Goal: Communication & Community: Connect with others

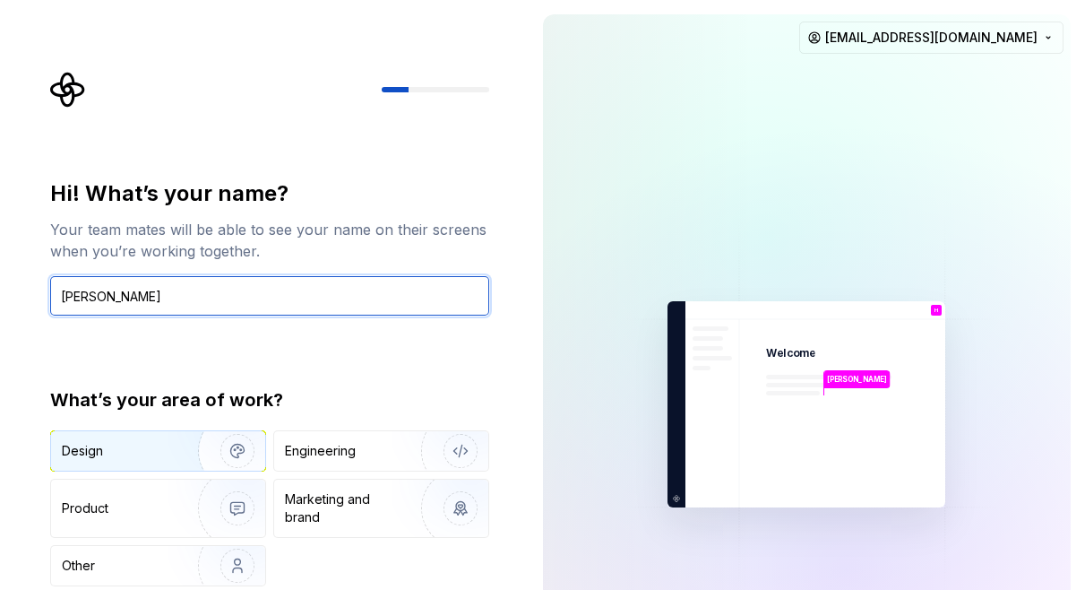
type input "[PERSON_NAME]"
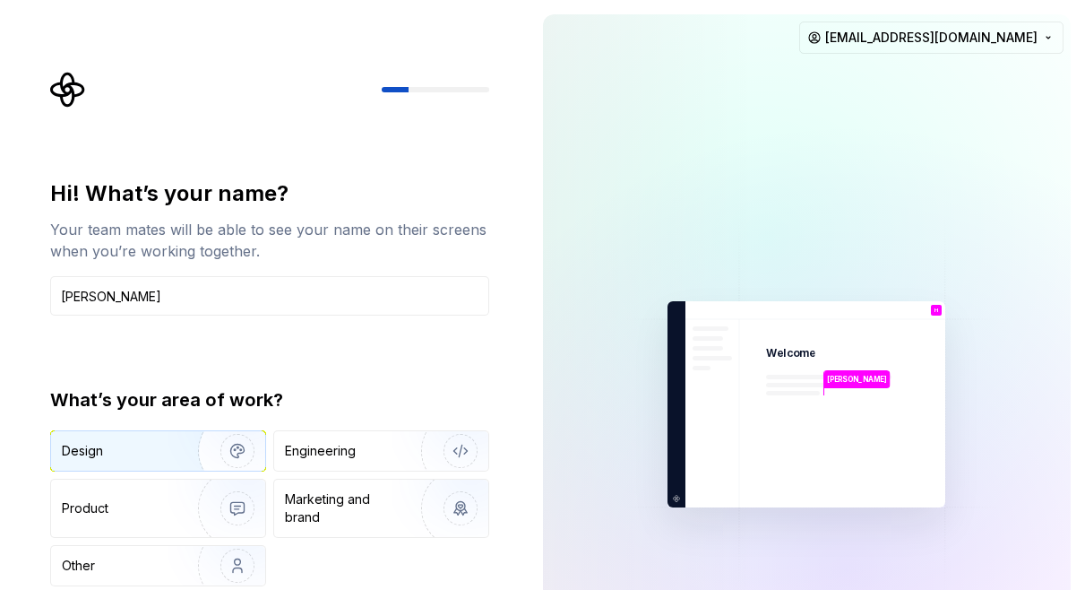
click at [97, 460] on div "Design" at bounding box center [158, 450] width 214 height 39
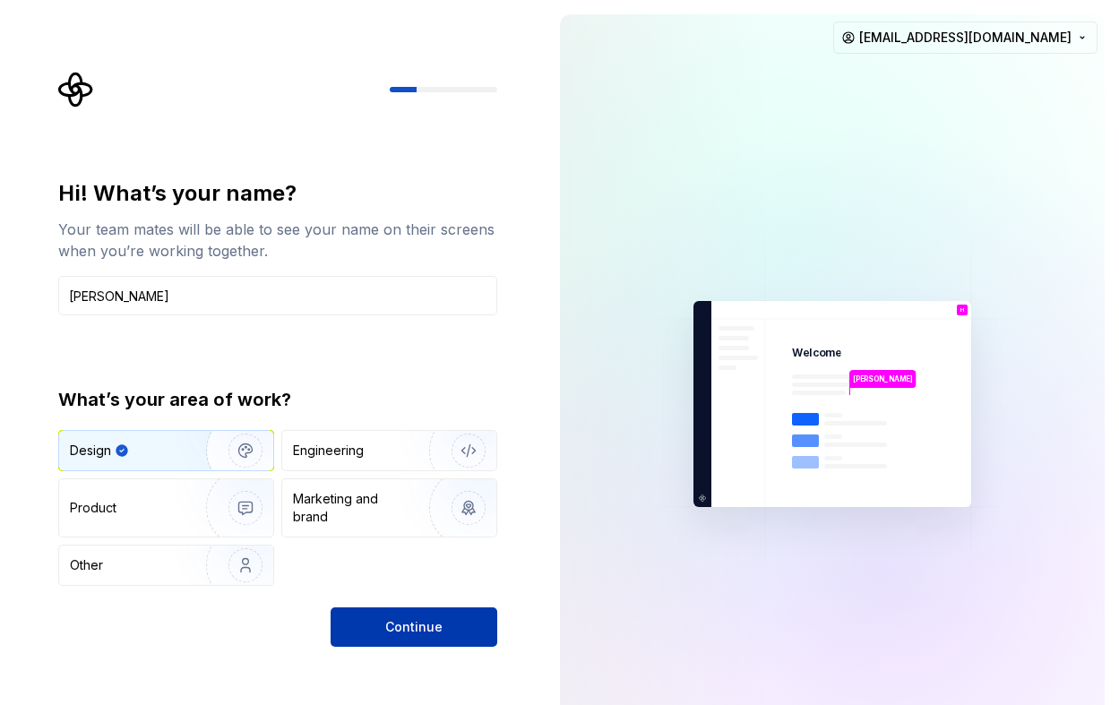
click at [394, 589] on span "Continue" at bounding box center [413, 627] width 57 height 18
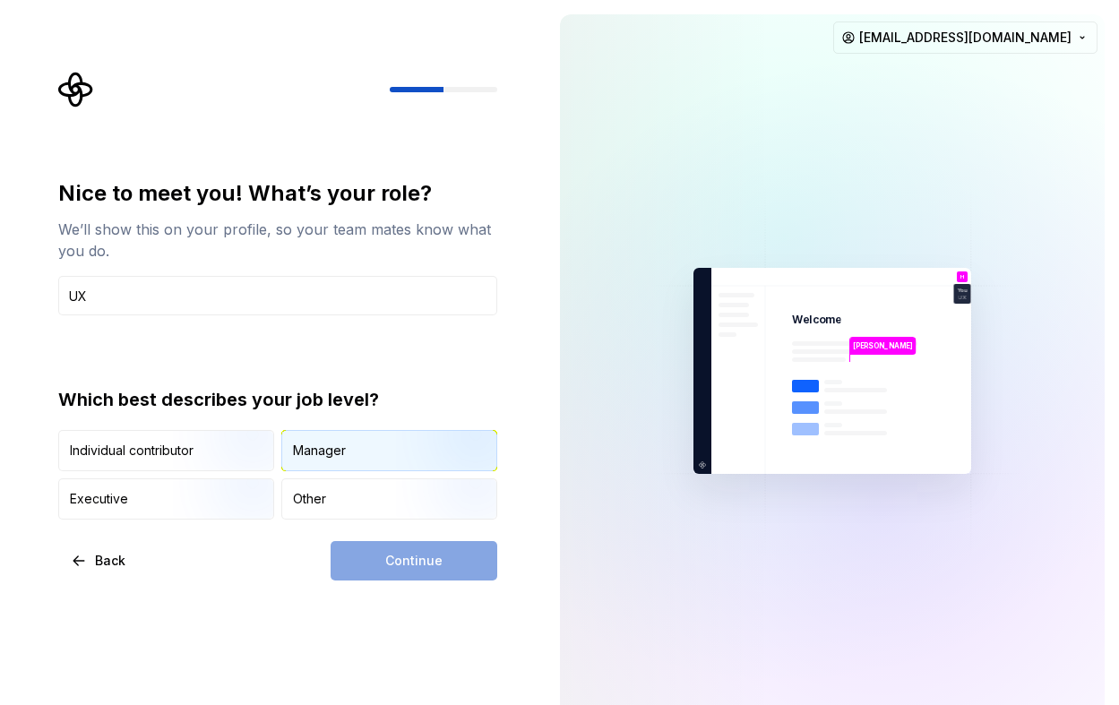
type input "UX"
click at [348, 463] on div "Manager" at bounding box center [389, 450] width 214 height 39
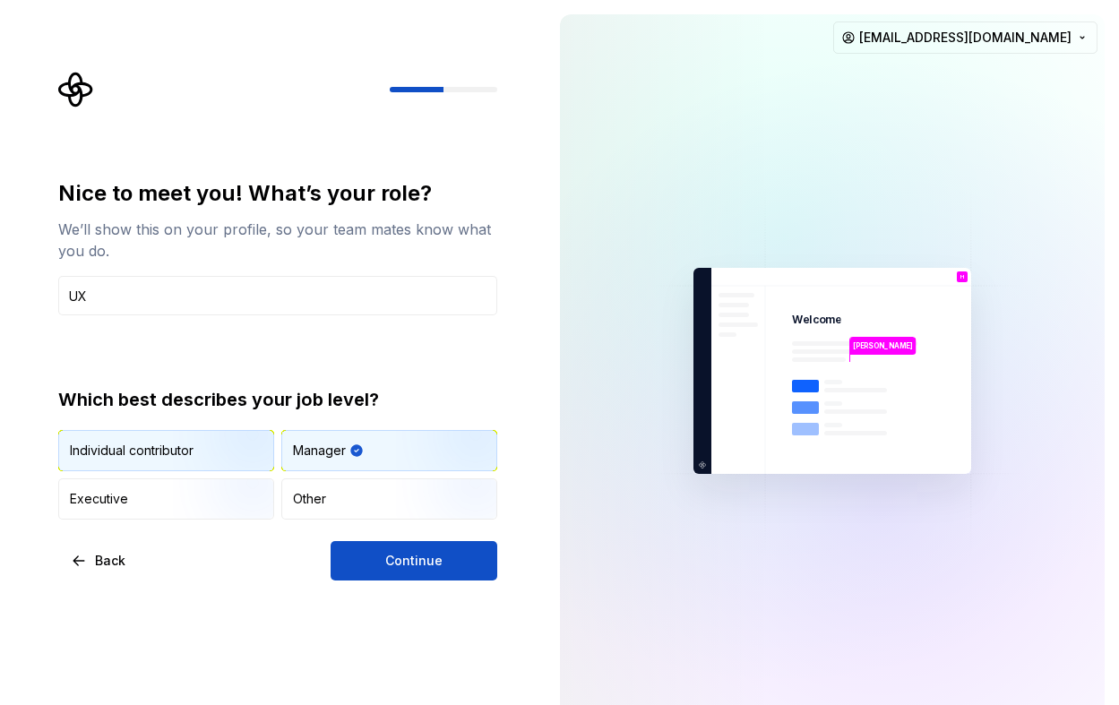
click at [196, 449] on img "button" at bounding box center [230, 473] width 115 height 120
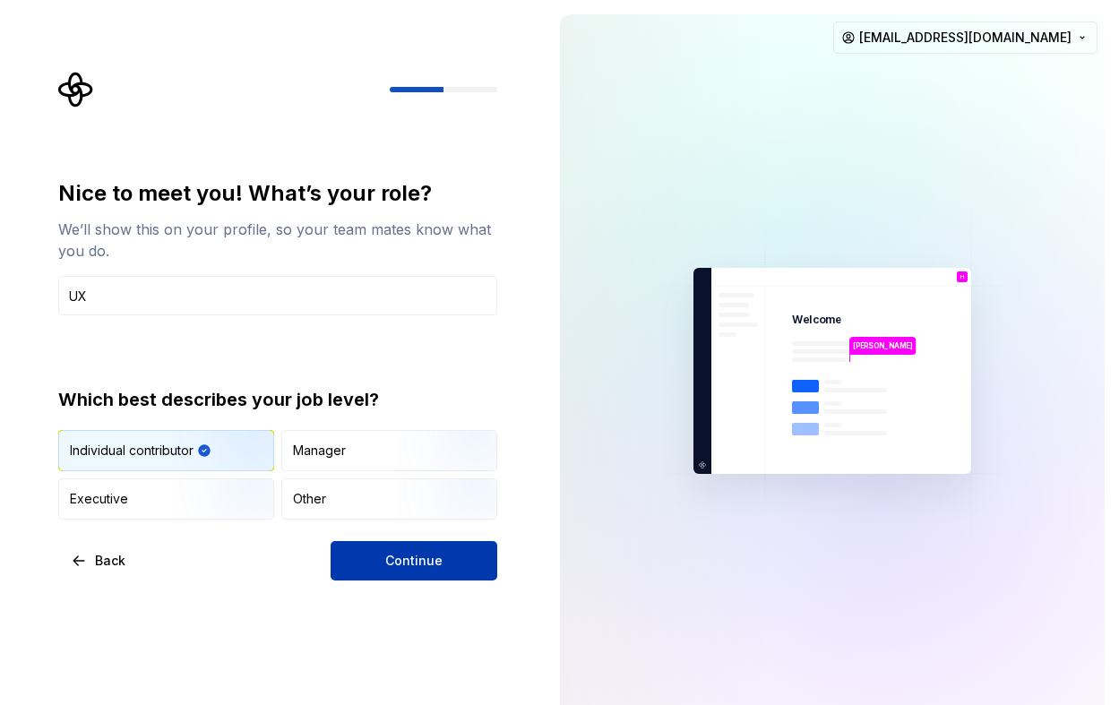
click at [384, 562] on button "Continue" at bounding box center [414, 560] width 167 height 39
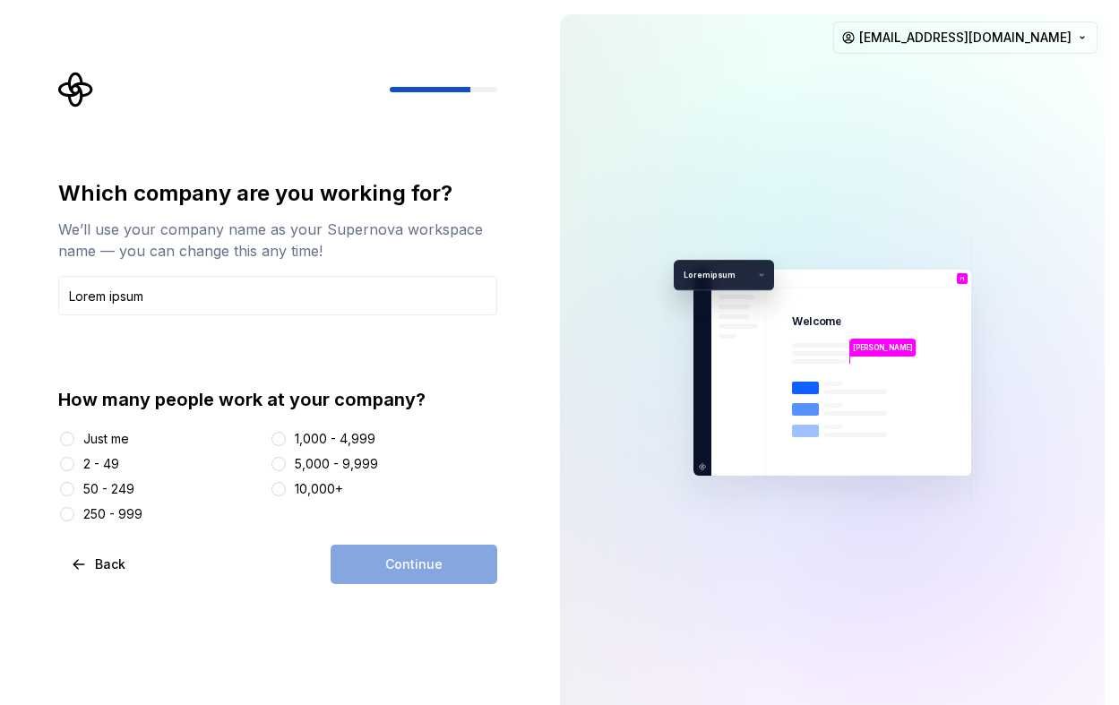
type input "Lorem ipsum"
click at [104, 462] on div "2 - 49" at bounding box center [101, 464] width 36 height 18
click at [74, 462] on button "2 - 49" at bounding box center [67, 464] width 14 height 14
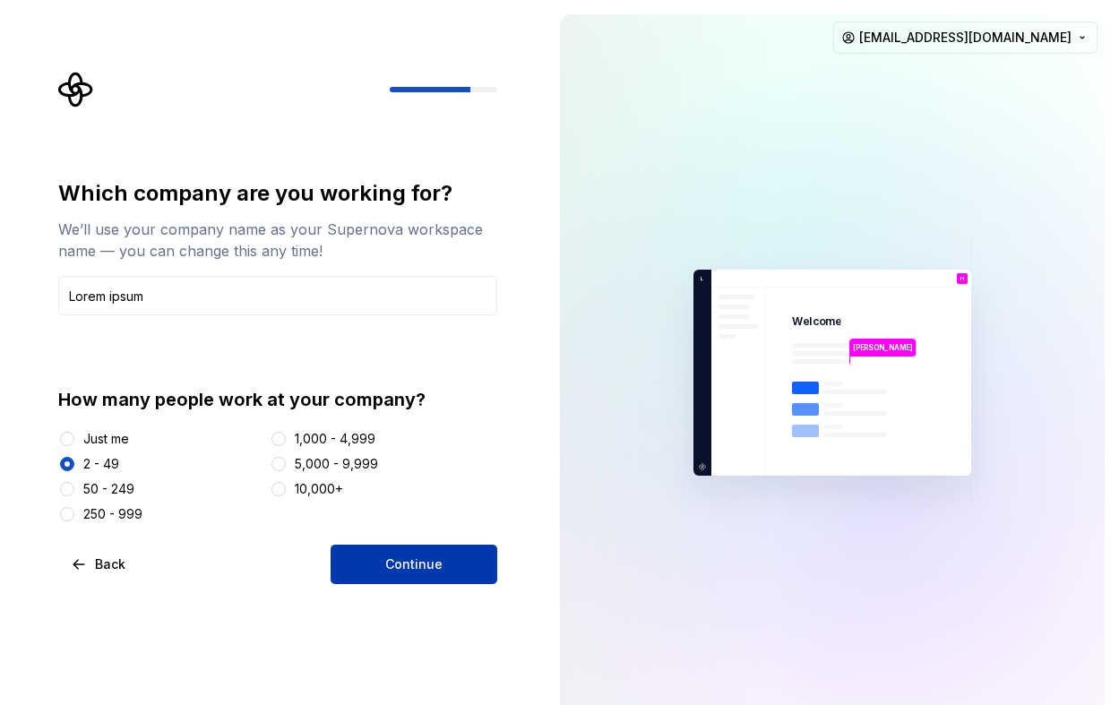
click at [371, 561] on button "Continue" at bounding box center [414, 564] width 167 height 39
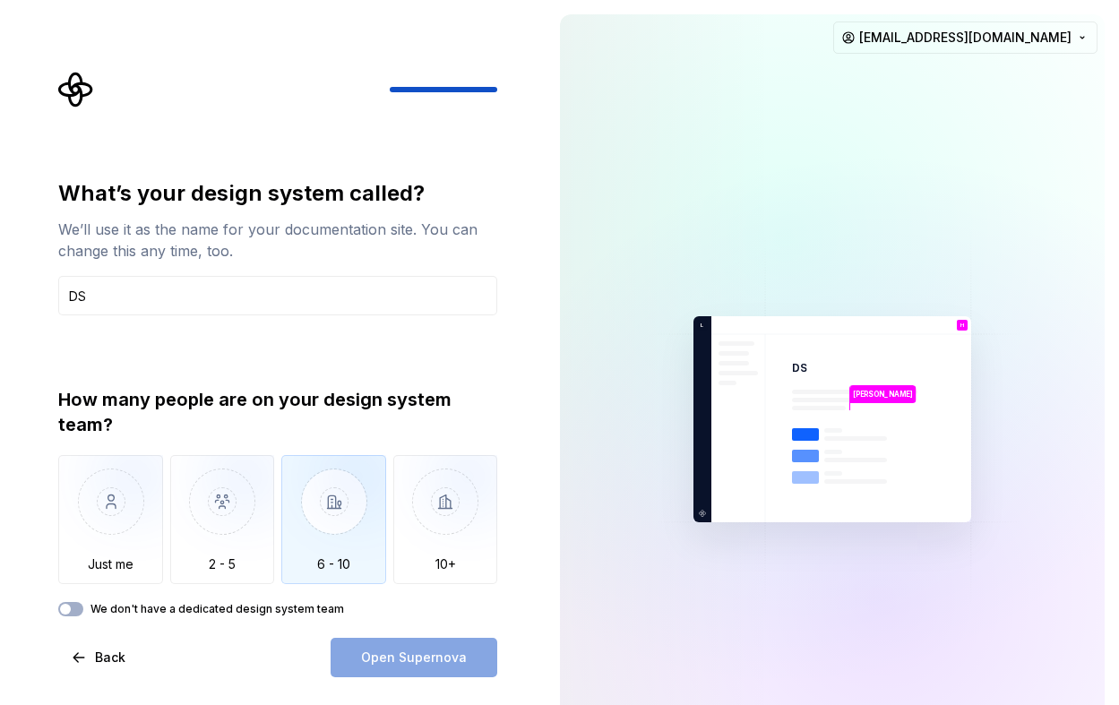
type input "DS"
click at [342, 503] on img "button" at bounding box center [333, 515] width 105 height 120
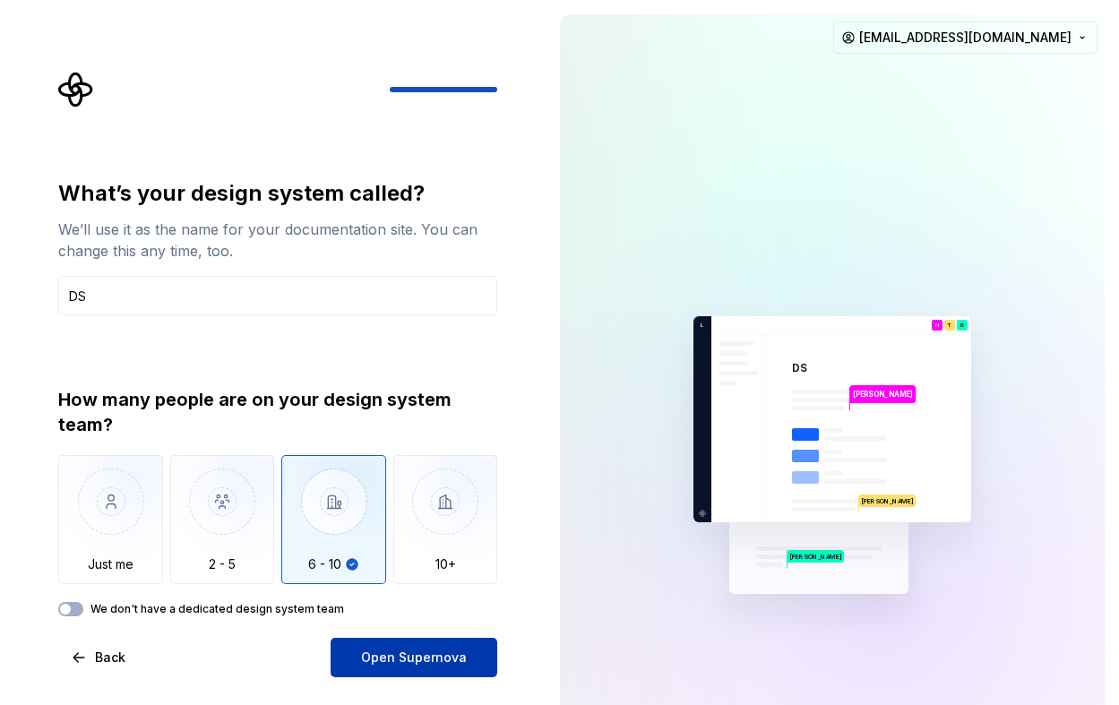
click at [418, 589] on span "Open Supernova" at bounding box center [414, 658] width 106 height 18
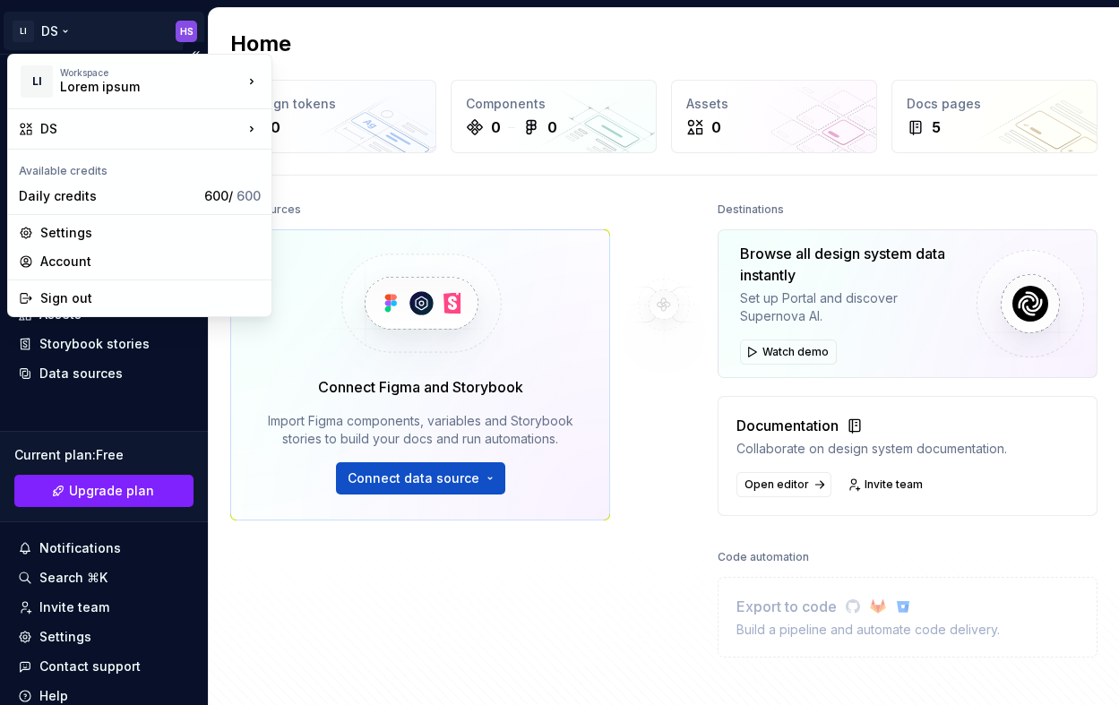
click at [170, 32] on html "LI DS HS Home Documentation Analytics Code automation Design system data Design…" at bounding box center [559, 352] width 1119 height 705
click at [56, 263] on div "Account" at bounding box center [150, 262] width 220 height 18
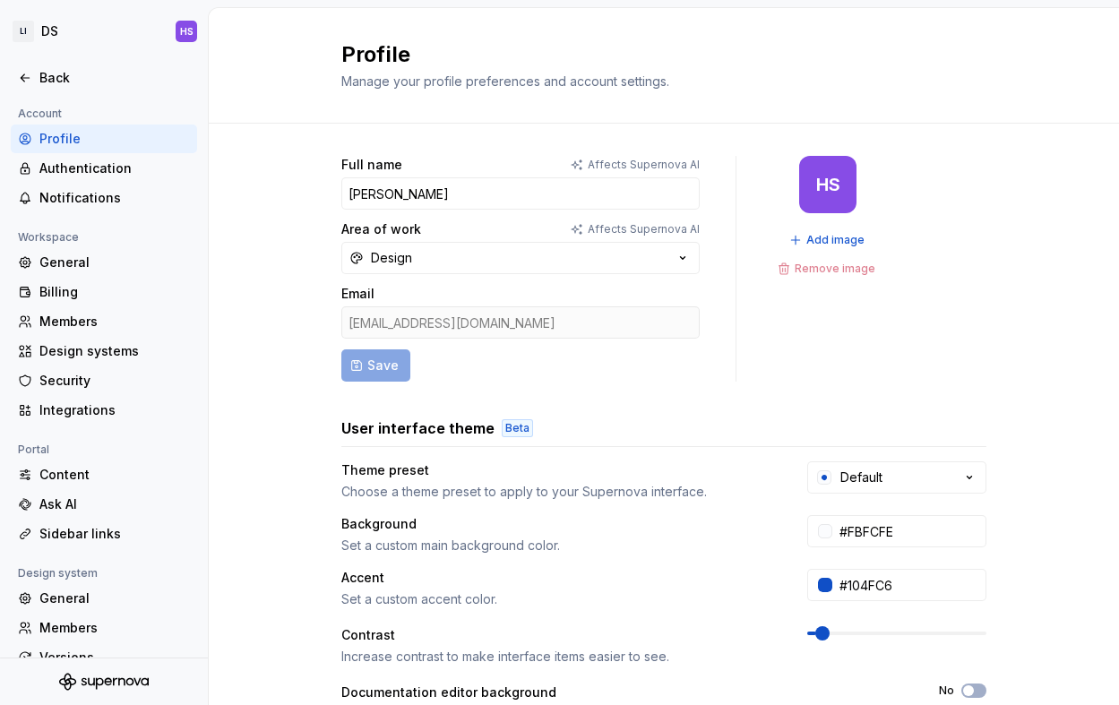
click at [269, 394] on div "Full name Affects Supernova [PERSON_NAME] Solo Area of work Affects Supernova A…" at bounding box center [664, 575] width 911 height 903
click at [73, 320] on div "Members" at bounding box center [114, 322] width 151 height 18
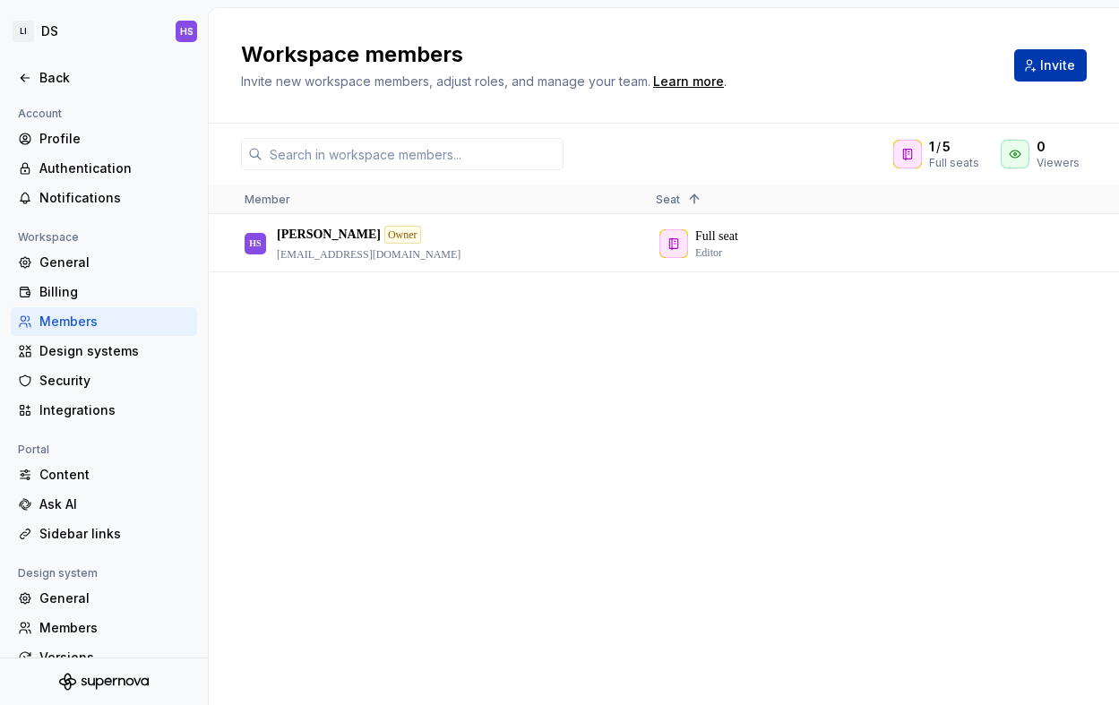
click at [1072, 70] on span "Invite" at bounding box center [1058, 65] width 35 height 18
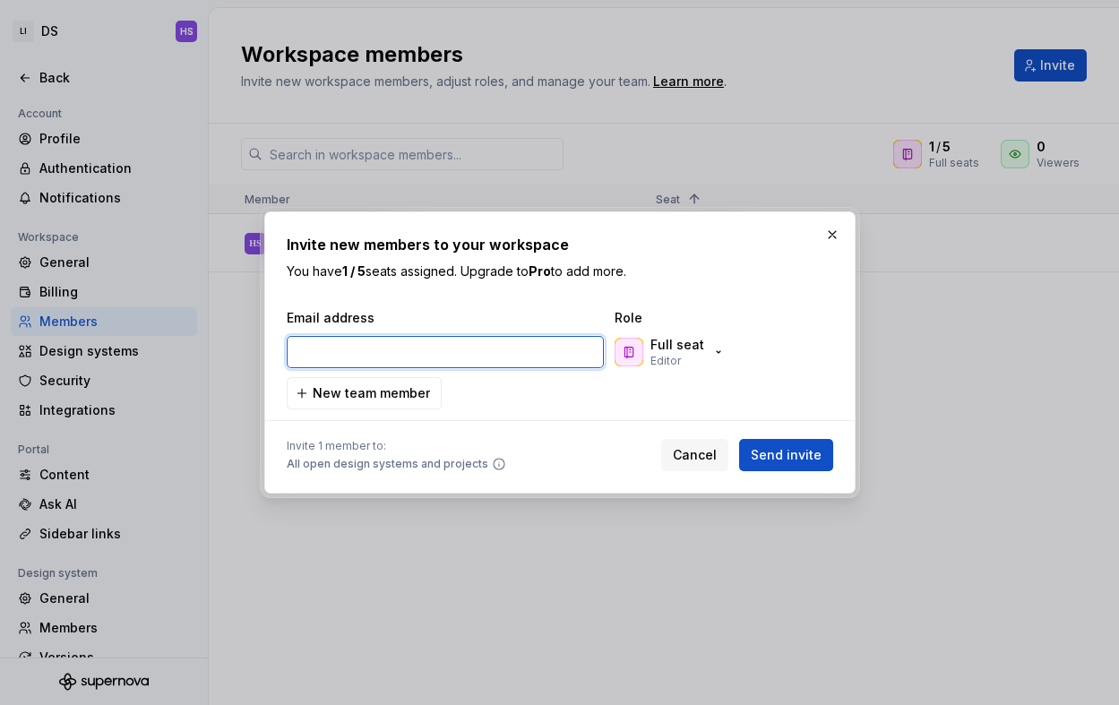
paste input "[EMAIL_ADDRESS][DOMAIN_NAME]"
type input "[EMAIL_ADDRESS][DOMAIN_NAME]"
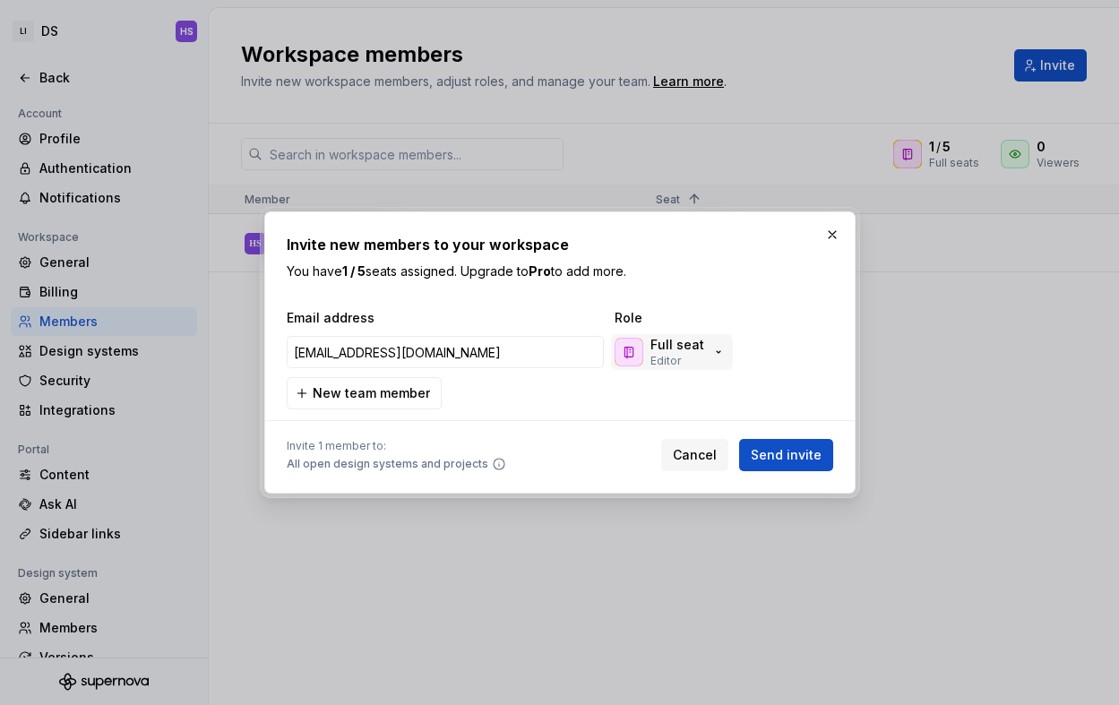
click at [690, 353] on p "Full seat" at bounding box center [678, 345] width 54 height 18
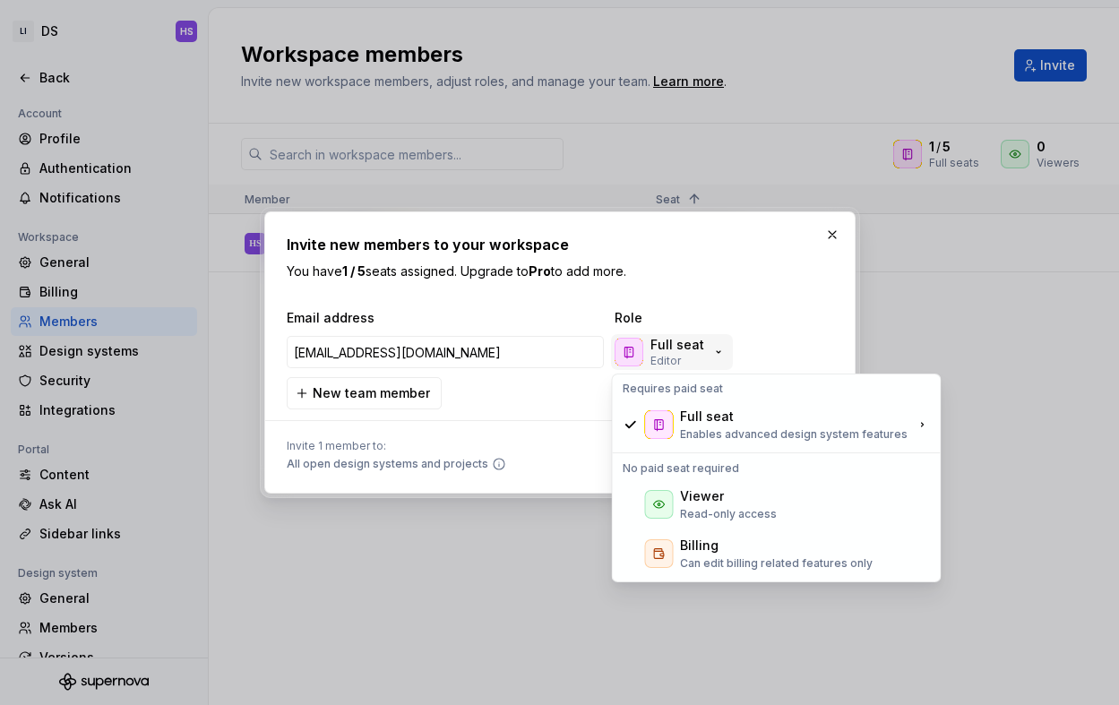
click at [683, 356] on div "Full seat Editor" at bounding box center [678, 352] width 54 height 32
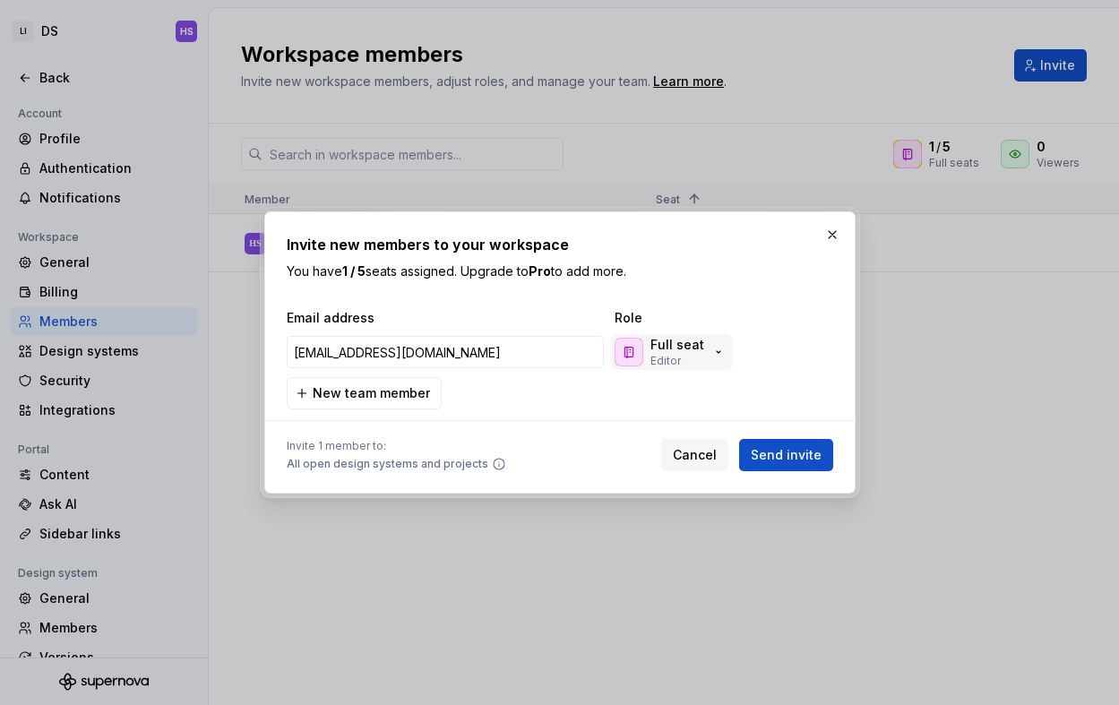
click at [681, 352] on p "Full seat" at bounding box center [678, 345] width 54 height 18
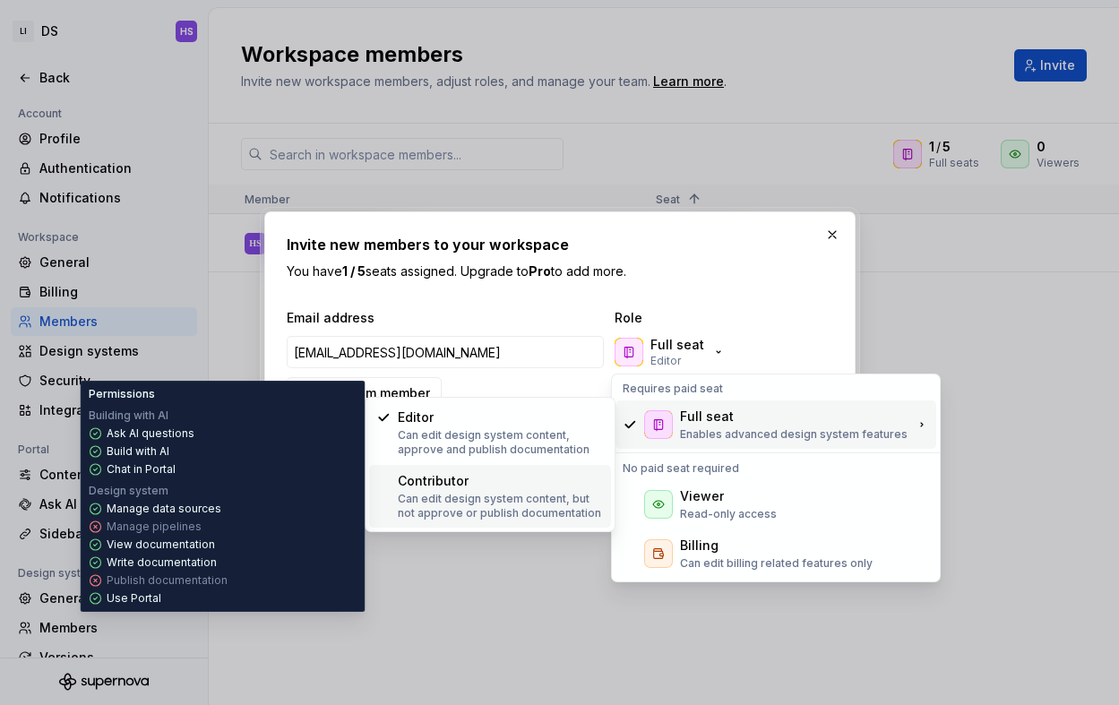
click at [457, 491] on div "Contributor Can edit design system content, but not approve or publish document…" at bounding box center [501, 496] width 206 height 48
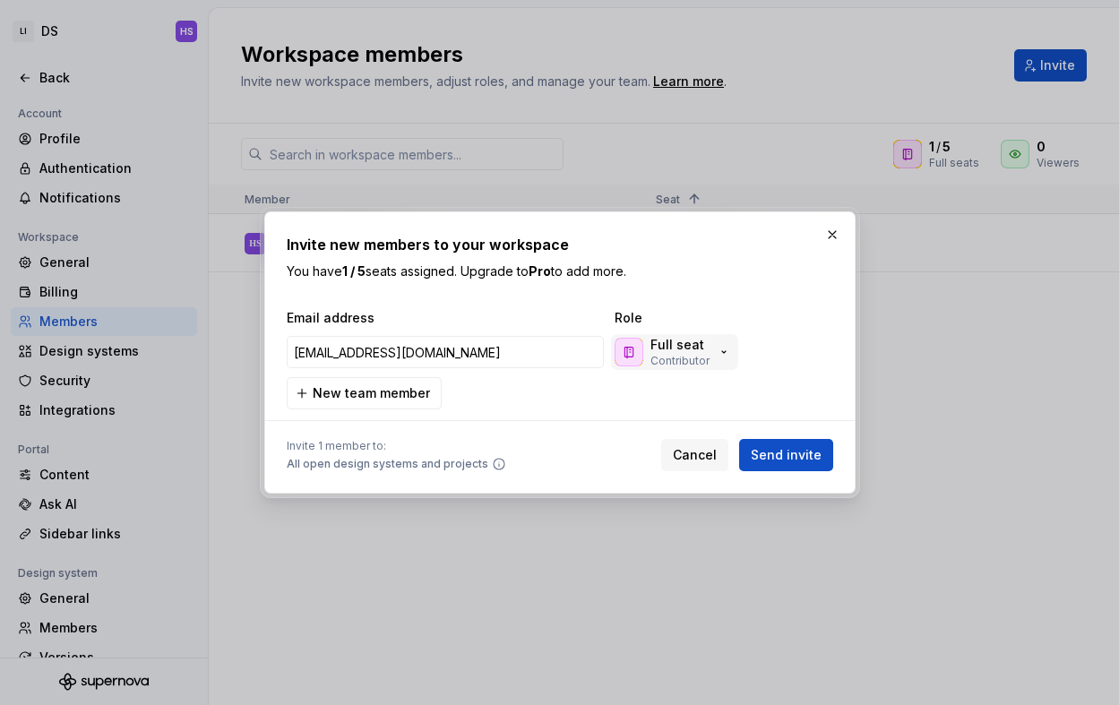
click at [709, 345] on div "Full seat Contributor" at bounding box center [673, 352] width 117 height 32
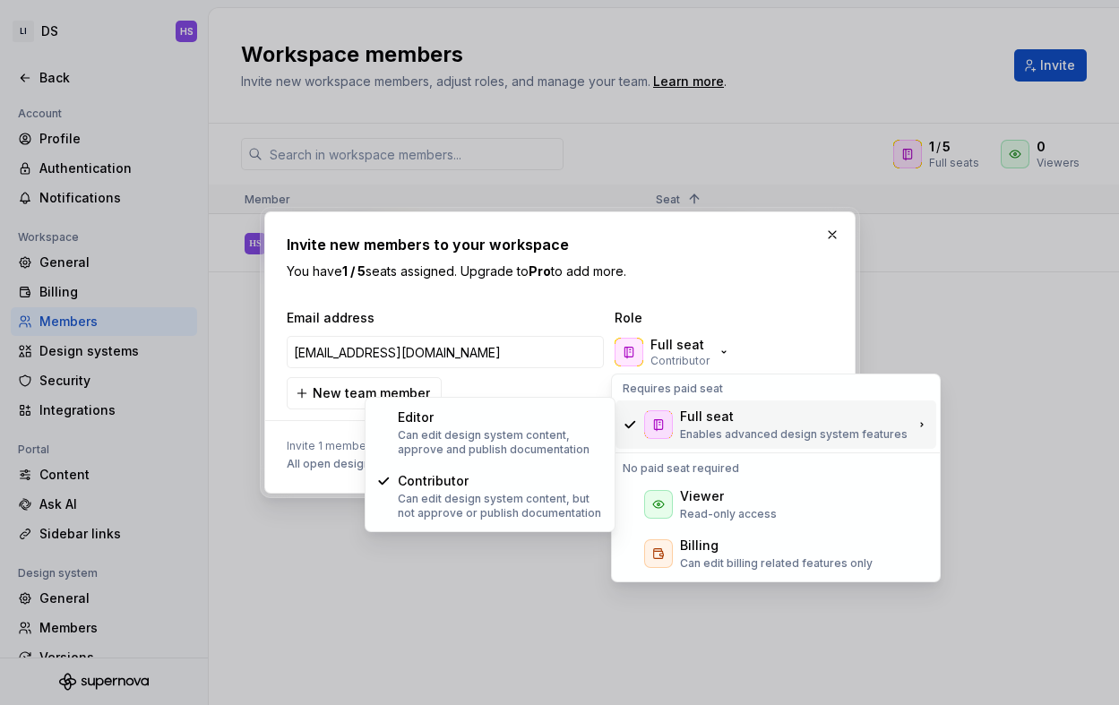
click at [705, 234] on h2 "Invite new members to your workspace" at bounding box center [560, 245] width 547 height 22
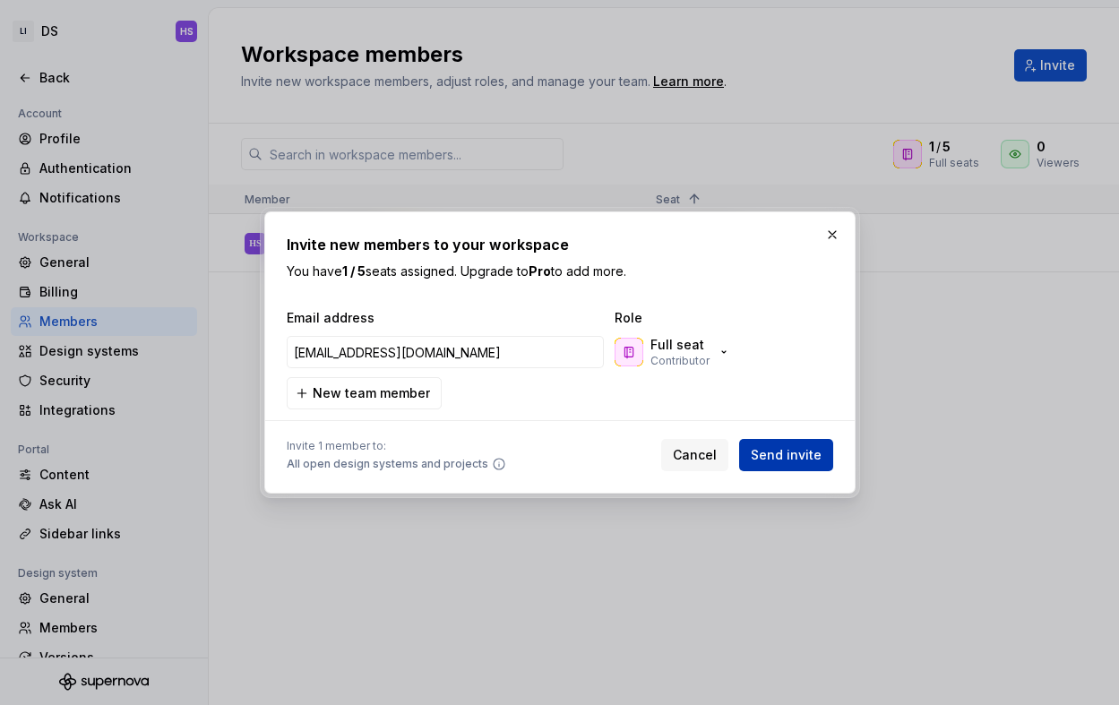
click at [783, 455] on span "Send invite" at bounding box center [786, 455] width 71 height 18
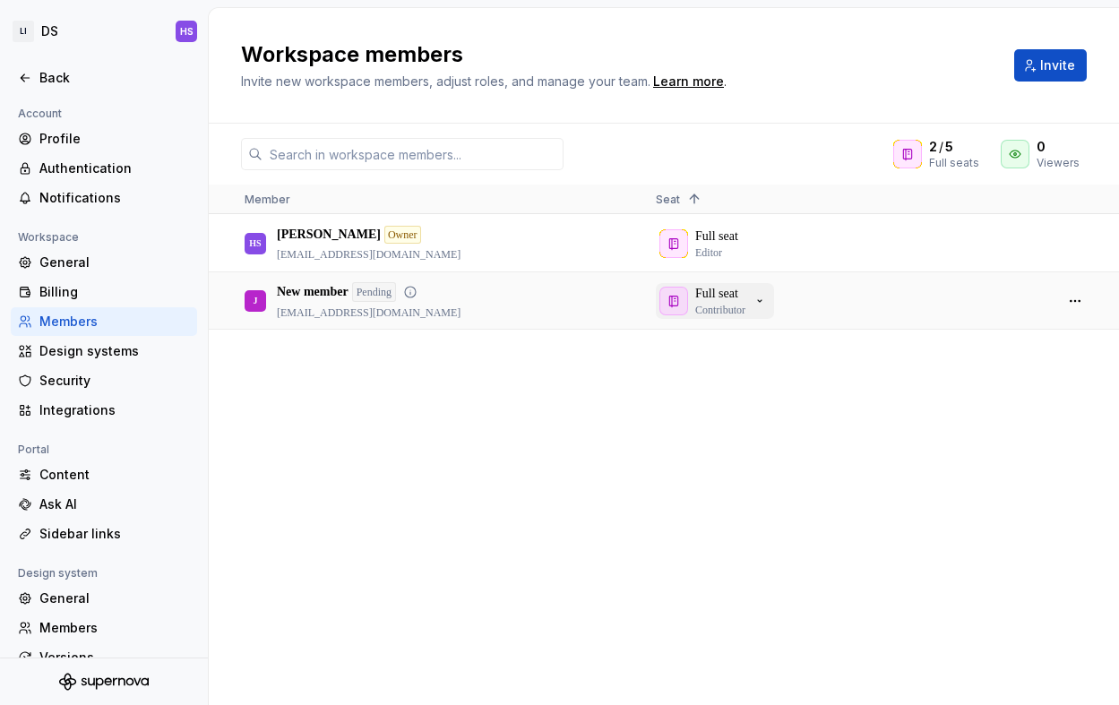
click at [736, 299] on p "Full seat" at bounding box center [716, 294] width 43 height 18
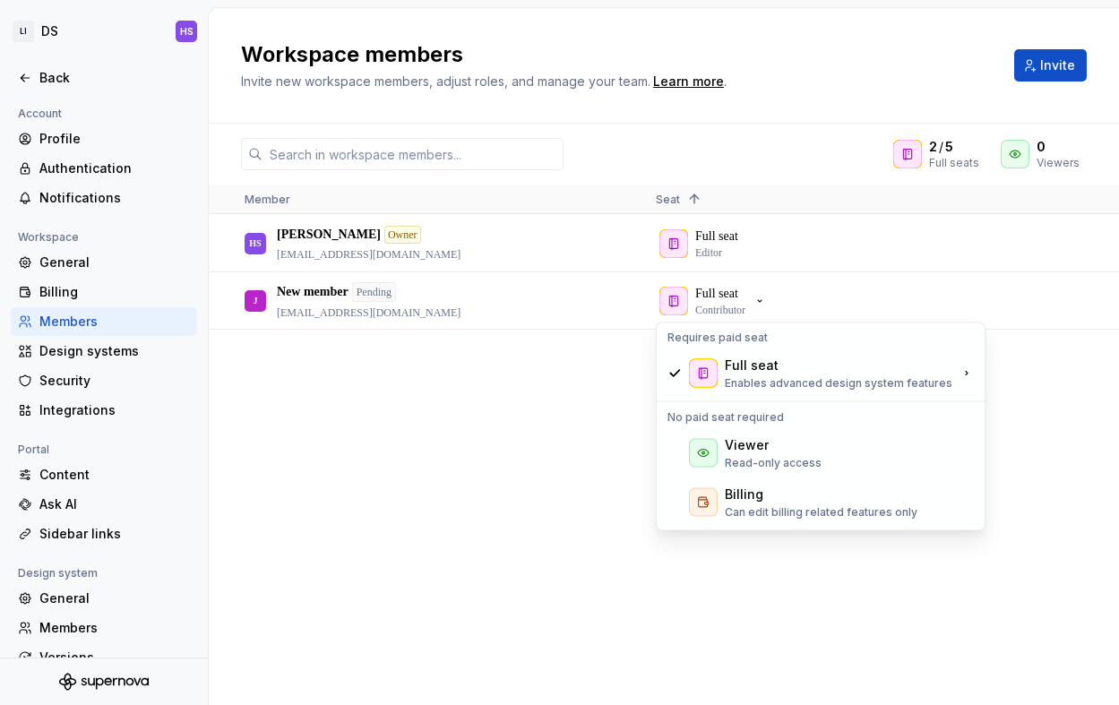
click at [447, 422] on div "[PERSON_NAME] Owner [EMAIL_ADDRESS][DOMAIN_NAME] Full seat Editor J New member …" at bounding box center [664, 459] width 911 height 489
